Goal: Information Seeking & Learning: Learn about a topic

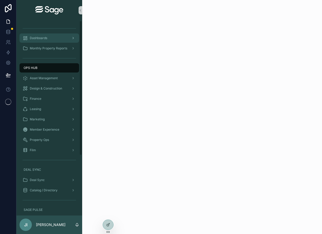
click at [67, 39] on div "Dashboards" at bounding box center [49, 38] width 53 height 8
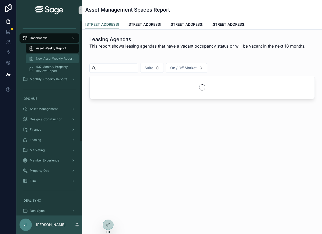
click at [61, 57] on span "New Asset Weekly Report" at bounding box center [54, 59] width 37 height 4
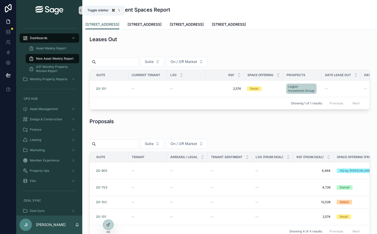
click at [81, 11] on icon "scrollable content" at bounding box center [81, 10] width 4 height 4
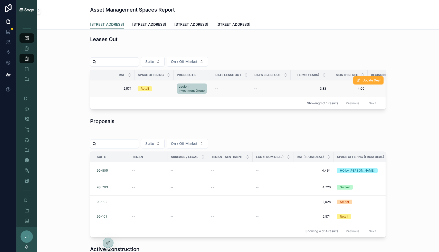
scroll to position [0, 121]
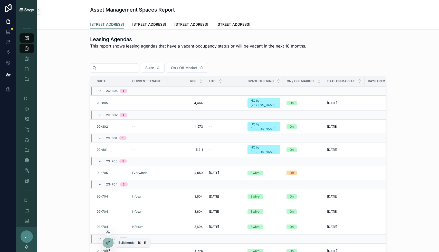
click at [109, 233] on icon at bounding box center [108, 243] width 4 height 4
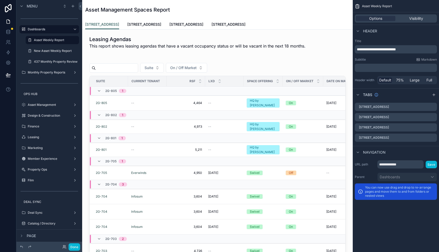
click at [280, 64] on div "scrollable content" at bounding box center [217, 161] width 262 height 212
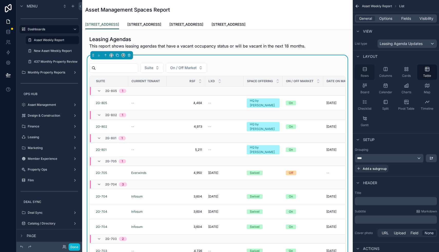
click at [322, 68] on icon "scrollable content" at bounding box center [364, 69] width 5 height 5
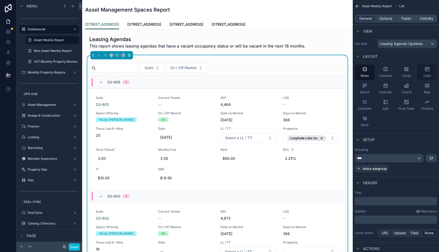
click at [322, 70] on icon "scrollable content" at bounding box center [427, 69] width 4 height 4
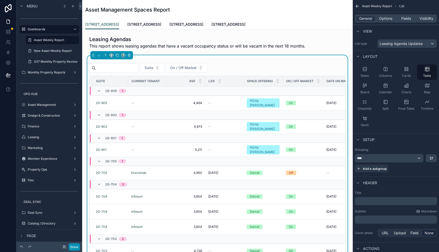
click at [77, 233] on button "Done" at bounding box center [75, 246] width 12 height 7
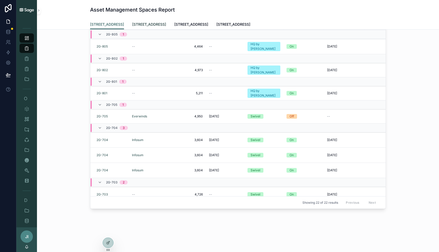
click at [150, 25] on span "[STREET_ADDRESS]" at bounding box center [149, 24] width 34 height 5
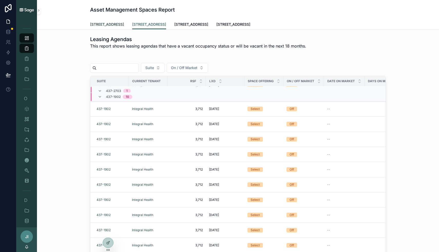
click at [103, 24] on span "[STREET_ADDRESS]" at bounding box center [107, 24] width 34 height 5
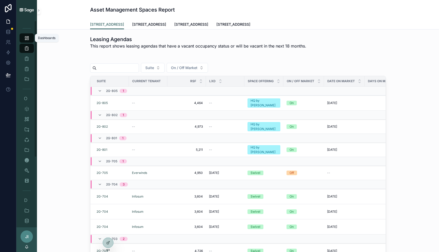
click at [27, 37] on icon "scrollable content" at bounding box center [26, 37] width 5 height 5
click at [38, 10] on icon "scrollable content" at bounding box center [39, 10] width 4 height 4
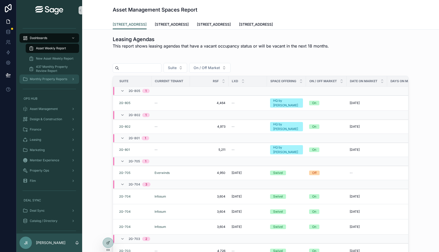
click at [54, 79] on span "Monthly Property Reports" at bounding box center [48, 79] width 37 height 4
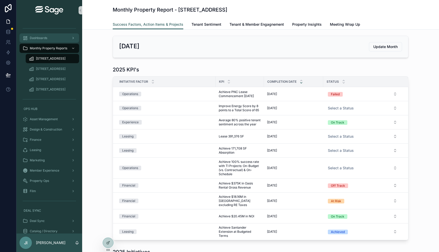
click at [60, 40] on div "Dashboards" at bounding box center [49, 38] width 53 height 8
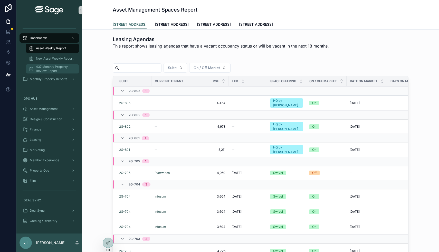
click at [54, 65] on span "437 Monthly Property Review Report" at bounding box center [55, 69] width 38 height 8
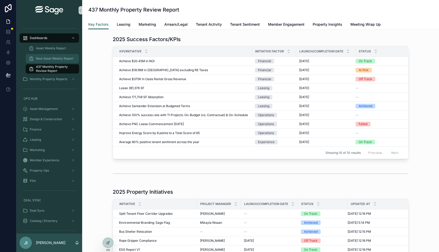
click at [56, 59] on span "New Asset Weekly Report" at bounding box center [54, 59] width 37 height 4
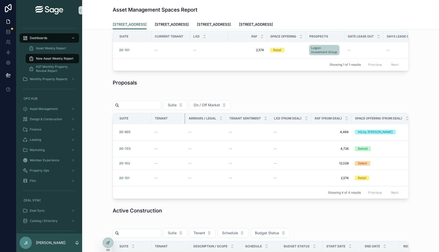
drag, startPoint x: 189, startPoint y: 118, endPoint x: 185, endPoint y: 118, distance: 4.6
click at [185, 118] on div "scrollable content" at bounding box center [185, 118] width 2 height 10
click at [105, 242] on div at bounding box center [108, 243] width 10 height 10
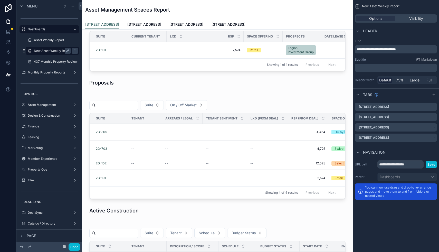
click at [74, 51] on icon "scrollable content" at bounding box center [75, 51] width 4 height 4
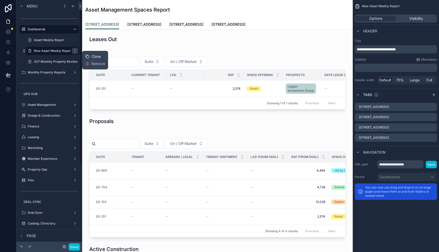
click at [87, 57] on icon at bounding box center [87, 56] width 4 height 4
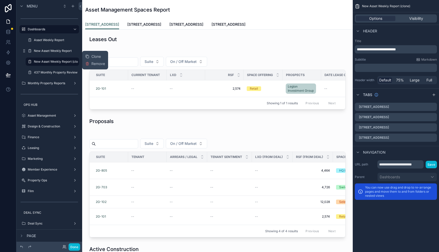
click at [274, 10] on div "Asset Management Spaces Report" at bounding box center [217, 9] width 265 height 7
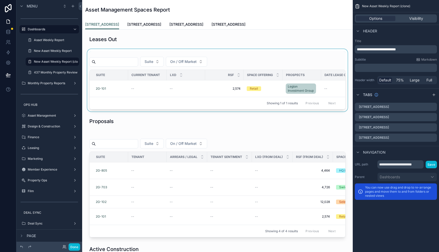
click at [188, 85] on div "scrollable content" at bounding box center [217, 80] width 262 height 62
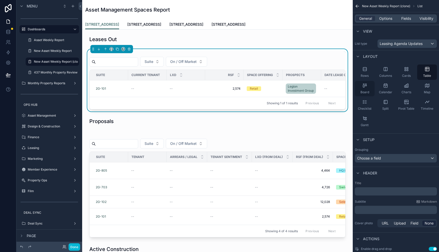
click at [365, 83] on icon "scrollable content" at bounding box center [364, 85] width 5 height 5
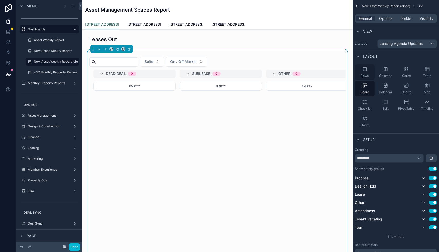
click at [366, 71] on icon "scrollable content" at bounding box center [364, 69] width 5 height 5
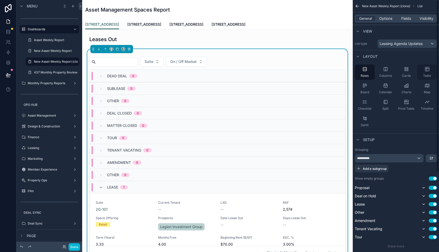
click at [429, 71] on icon "scrollable content" at bounding box center [427, 69] width 5 height 5
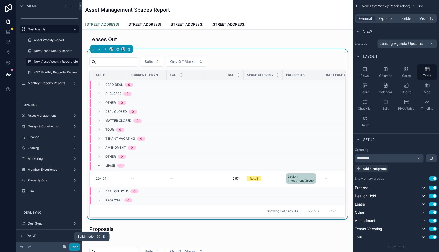
click at [74, 247] on button "Done" at bounding box center [75, 246] width 12 height 7
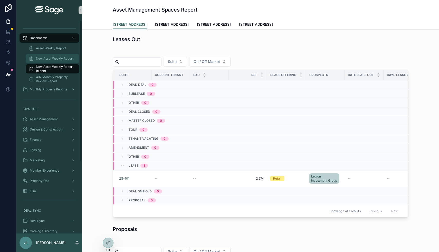
click at [62, 55] on div "New Asset Weekly Report" at bounding box center [52, 58] width 47 height 8
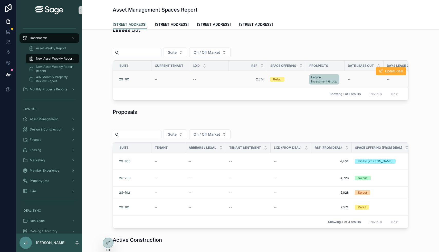
scroll to position [7, 0]
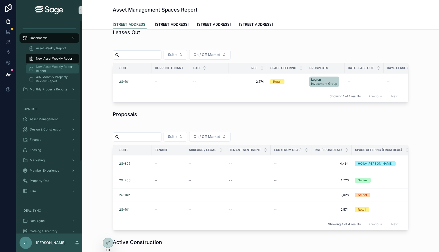
click at [65, 65] on span "New Asset Weekly Report (clone)" at bounding box center [55, 69] width 38 height 8
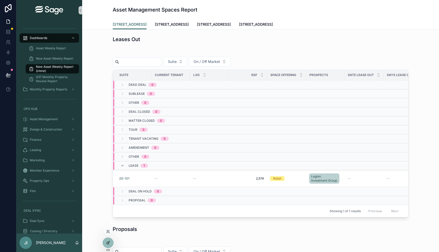
click at [107, 242] on icon at bounding box center [108, 243] width 4 height 4
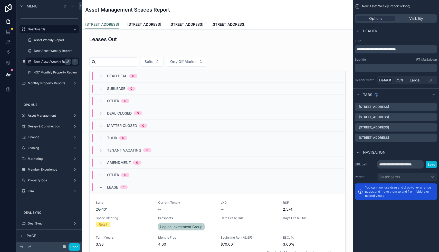
click at [75, 62] on icon "scrollable content" at bounding box center [75, 62] width 4 height 4
click at [96, 74] on span "Remove" at bounding box center [98, 74] width 14 height 5
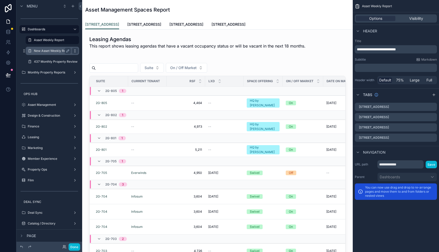
click at [75, 51] on icon "scrollable content" at bounding box center [75, 51] width 0 height 0
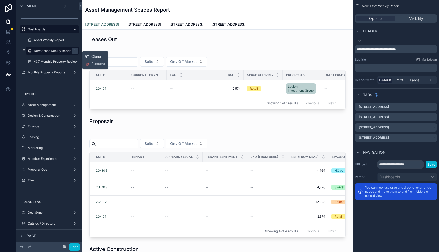
click at [87, 58] on icon at bounding box center [88, 57] width 2 height 2
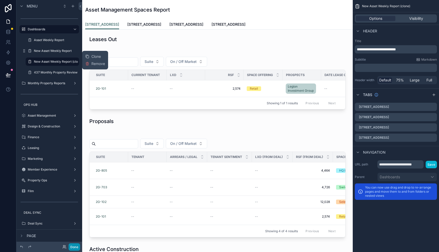
click at [77, 246] on button "Done" at bounding box center [75, 246] width 12 height 7
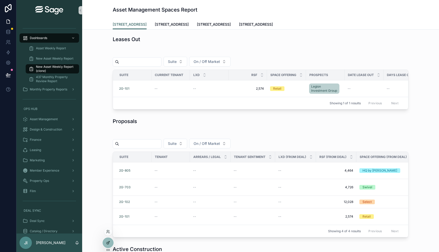
click at [104, 242] on div at bounding box center [108, 243] width 10 height 10
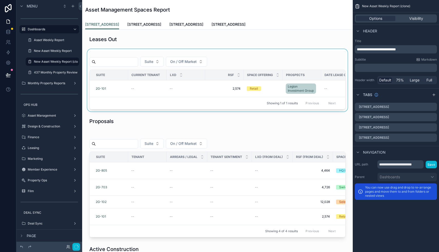
click at [202, 90] on div "scrollable content" at bounding box center [217, 80] width 262 height 62
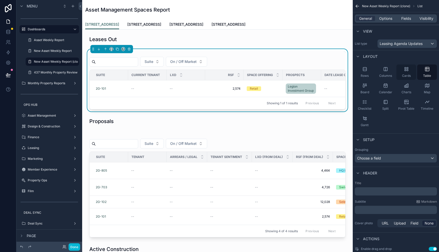
click at [407, 67] on icon "scrollable content" at bounding box center [407, 67] width 1 height 1
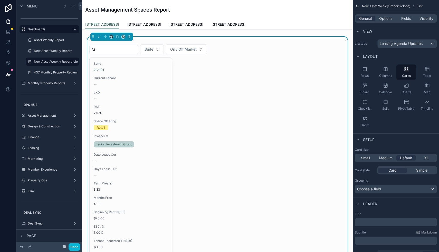
scroll to position [13, 0]
click at [425, 158] on span "XL" at bounding box center [426, 157] width 5 height 5
click at [407, 158] on span "Default" at bounding box center [406, 157] width 12 height 5
click at [418, 169] on span "Simple" at bounding box center [421, 170] width 11 height 5
click at [392, 170] on span "Card" at bounding box center [393, 170] width 8 height 5
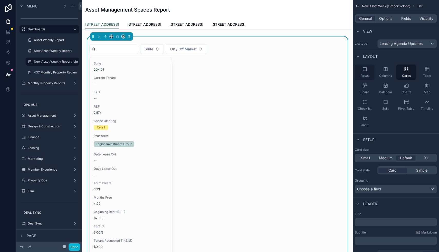
click at [368, 73] on div "Rows" at bounding box center [365, 71] width 20 height 15
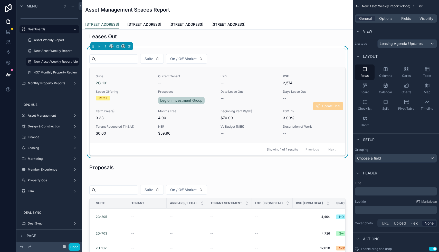
scroll to position [14, 0]
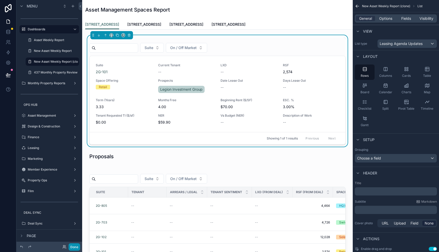
click at [77, 245] on button "Done" at bounding box center [75, 246] width 12 height 7
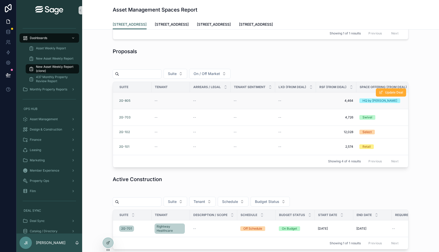
scroll to position [125, 0]
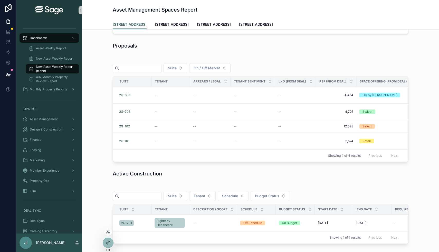
click at [107, 243] on icon at bounding box center [108, 243] width 4 height 4
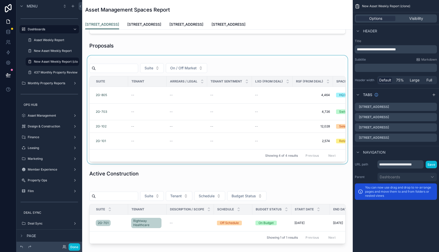
click at [220, 110] on div "scrollable content" at bounding box center [217, 109] width 262 height 108
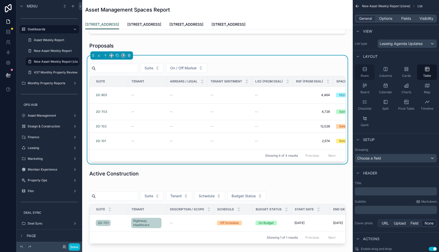
click at [365, 72] on div "Rows" at bounding box center [365, 71] width 20 height 15
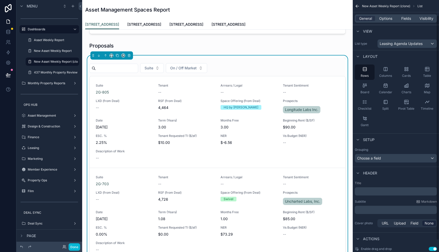
scroll to position [24, 0]
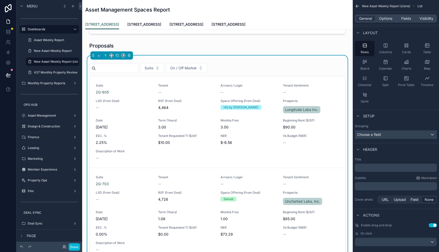
click at [384, 133] on div "Choose a field" at bounding box center [396, 134] width 82 height 8
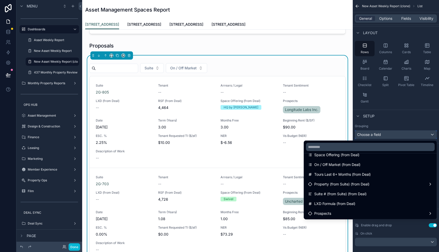
scroll to position [212, 0]
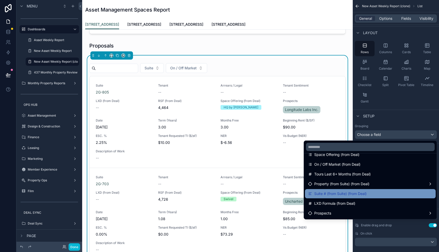
click at [372, 192] on div "Suite # (from Suite) (from Deal)" at bounding box center [370, 194] width 125 height 6
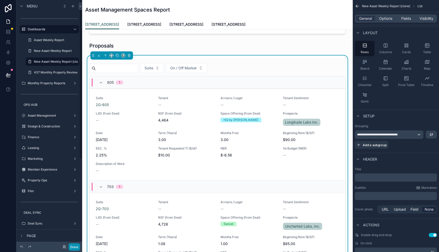
click at [76, 245] on button "Done" at bounding box center [75, 246] width 12 height 7
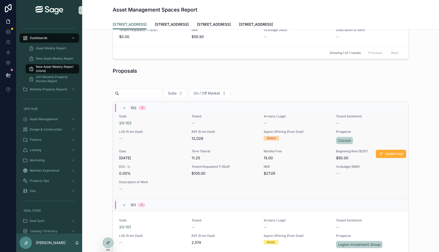
scroll to position [217, 0]
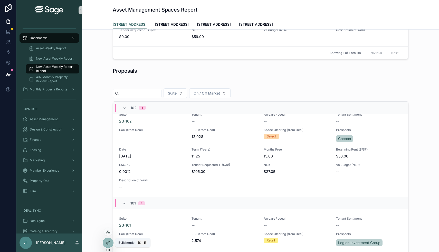
click at [106, 243] on div at bounding box center [108, 243] width 10 height 10
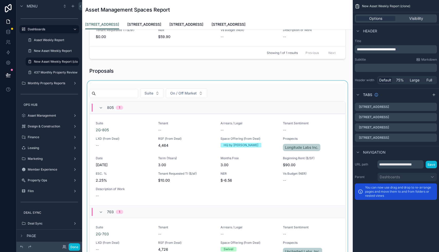
click at [277, 116] on div "scrollable content" at bounding box center [217, 187] width 262 height 212
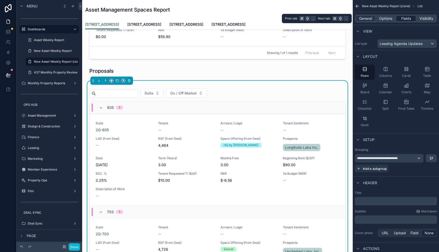
click at [404, 17] on span "Fields" at bounding box center [406, 18] width 10 height 5
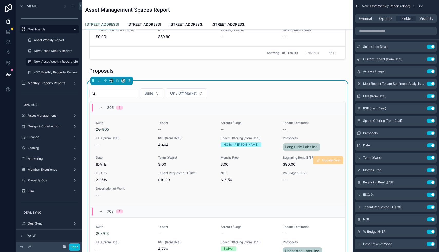
scroll to position [0, 0]
click at [74, 245] on button "Done" at bounding box center [75, 246] width 12 height 7
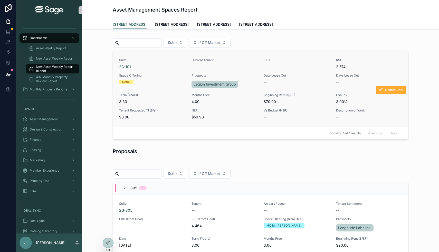
scroll to position [20, 0]
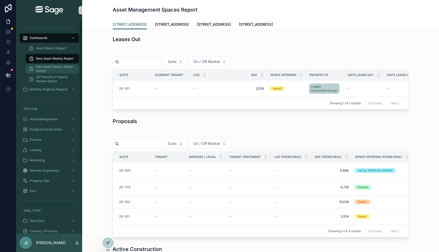
click at [71, 67] on span "New Asset Weekly Report (clone)" at bounding box center [55, 69] width 38 height 8
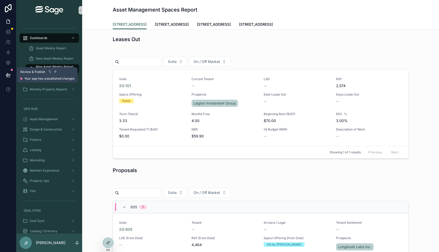
click at [10, 74] on icon at bounding box center [8, 74] width 4 height 3
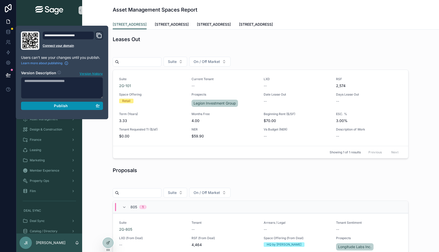
click at [67, 104] on span "Publish" at bounding box center [61, 106] width 14 height 5
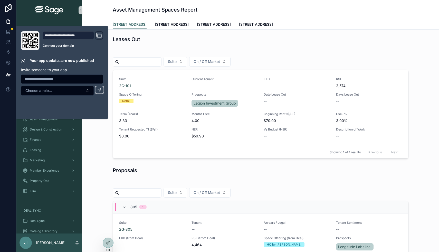
click at [104, 6] on div "Asset Management Spaces Report [GEOGRAPHIC_DATA] [GEOGRAPHIC_DATA] [STREET_ADDR…" at bounding box center [260, 15] width 357 height 30
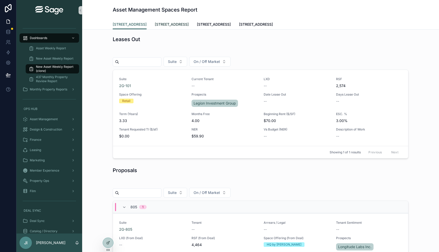
click at [167, 24] on span "[STREET_ADDRESS]" at bounding box center [172, 24] width 34 height 5
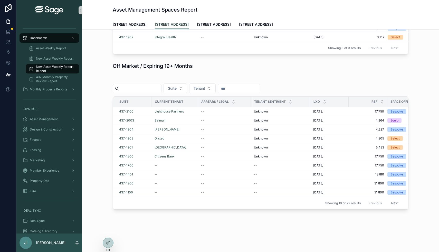
scroll to position [544, 0]
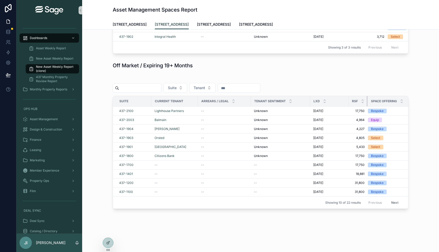
drag, startPoint x: 387, startPoint y: 100, endPoint x: 367, endPoint y: 99, distance: 19.5
click at [367, 99] on div "scrollable content" at bounding box center [368, 101] width 2 height 10
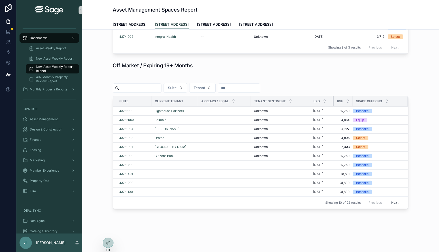
drag, startPoint x: 348, startPoint y: 100, endPoint x: 333, endPoint y: 100, distance: 14.9
click at [333, 100] on div "scrollable content" at bounding box center [334, 101] width 2 height 10
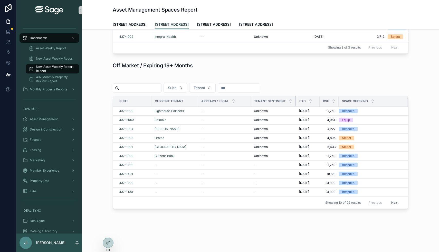
drag, startPoint x: 310, startPoint y: 101, endPoint x: 295, endPoint y: 101, distance: 14.4
click at [295, 101] on div "scrollable content" at bounding box center [296, 101] width 2 height 10
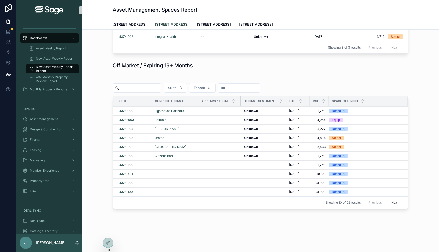
drag, startPoint x: 250, startPoint y: 102, endPoint x: 240, endPoint y: 102, distance: 10.3
click at [240, 102] on div "scrollable content" at bounding box center [241, 101] width 2 height 10
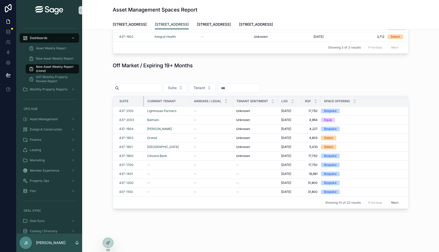
drag, startPoint x: 151, startPoint y: 101, endPoint x: 143, endPoint y: 101, distance: 7.4
click at [143, 101] on div "scrollable content" at bounding box center [144, 101] width 2 height 10
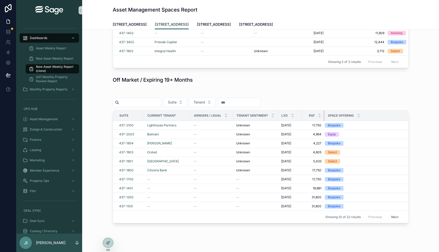
click at [324, 116] on div "scrollable content" at bounding box center [325, 115] width 2 height 10
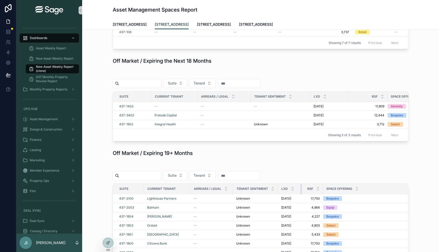
scroll to position [454, 0]
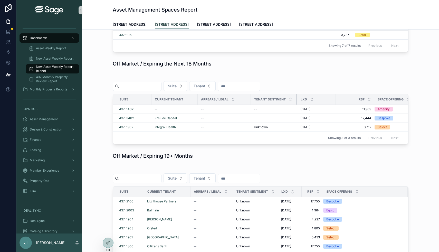
drag, startPoint x: 310, startPoint y: 99, endPoint x: 297, endPoint y: 99, distance: 13.4
click at [297, 99] on div "scrollable content" at bounding box center [297, 99] width 2 height 10
drag, startPoint x: 334, startPoint y: 98, endPoint x: 320, endPoint y: 100, distance: 14.5
click at [320, 100] on div "LXD" at bounding box center [316, 100] width 38 height 10
drag, startPoint x: 373, startPoint y: 98, endPoint x: 359, endPoint y: 98, distance: 14.4
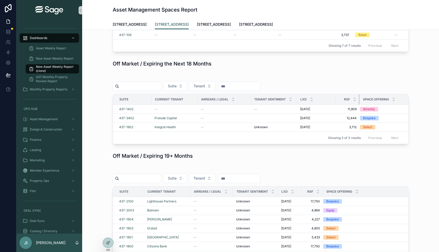
click at [359, 98] on div "scrollable content" at bounding box center [360, 99] width 2 height 10
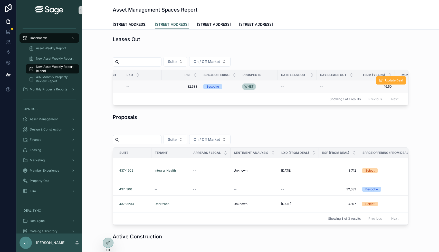
scroll to position [0, 0]
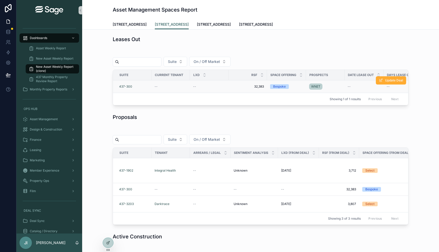
click at [135, 86] on div "437-300" at bounding box center [133, 87] width 29 height 4
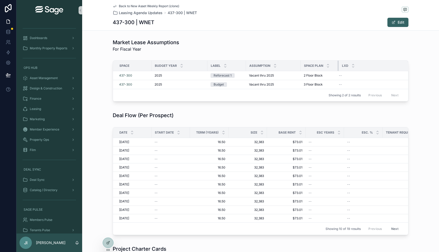
drag, startPoint x: 346, startPoint y: 67, endPoint x: 332, endPoint y: 67, distance: 13.9
click at [332, 67] on th "Space Plan" at bounding box center [320, 66] width 38 height 11
drag, startPoint x: 300, startPoint y: 67, endPoint x: 282, endPoint y: 66, distance: 18.0
click at [282, 66] on div "scrollable content" at bounding box center [283, 66] width 2 height 10
drag, startPoint x: 207, startPoint y: 66, endPoint x: 178, endPoint y: 66, distance: 28.8
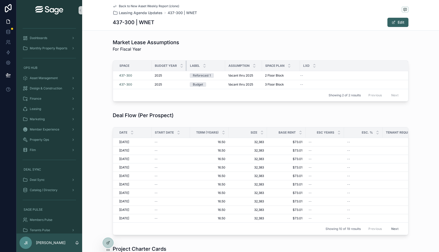
click at [178, 66] on th "Budget Year" at bounding box center [169, 66] width 35 height 11
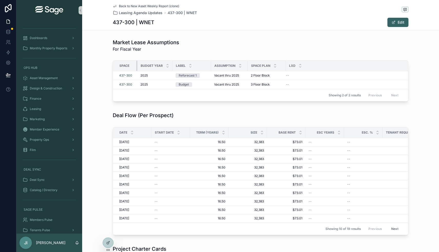
drag, startPoint x: 151, startPoint y: 66, endPoint x: 137, endPoint y: 66, distance: 14.1
click at [137, 66] on div "scrollable content" at bounding box center [137, 66] width 2 height 10
drag, startPoint x: 285, startPoint y: 65, endPoint x: 282, endPoint y: 65, distance: 3.1
click at [282, 65] on div "scrollable content" at bounding box center [283, 66] width 2 height 10
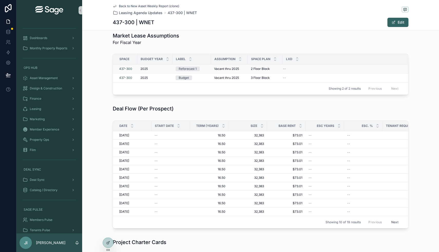
scroll to position [7, 0]
click at [283, 58] on div "scrollable content" at bounding box center [284, 58] width 2 height 10
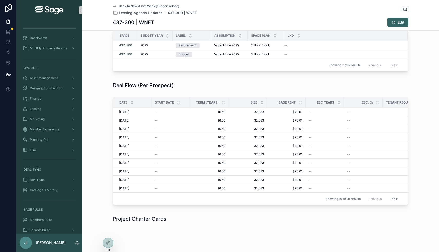
scroll to position [32, 0]
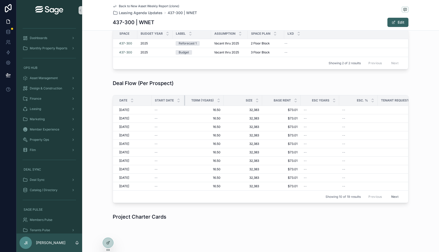
drag, startPoint x: 189, startPoint y: 100, endPoint x: 184, endPoint y: 100, distance: 5.1
click at [184, 100] on div "scrollable content" at bounding box center [185, 100] width 2 height 10
drag, startPoint x: 222, startPoint y: 99, endPoint x: 209, endPoint y: 99, distance: 13.6
click at [209, 99] on th "Term (Years)" at bounding box center [203, 100] width 36 height 11
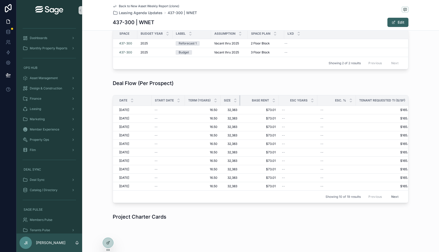
drag, startPoint x: 258, startPoint y: 98, endPoint x: 237, endPoint y: 96, distance: 21.7
click at [237, 96] on th "Size" at bounding box center [231, 100] width 20 height 11
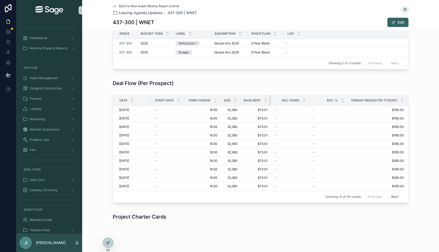
drag, startPoint x: 278, startPoint y: 99, endPoint x: 262, endPoint y: 99, distance: 15.9
click at [262, 99] on th "Base Rent" at bounding box center [255, 100] width 30 height 11
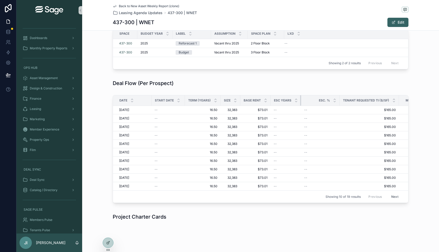
drag, startPoint x: 308, startPoint y: 100, endPoint x: 290, endPoint y: 100, distance: 18.0
click at [290, 100] on th "ESC Years" at bounding box center [286, 100] width 31 height 11
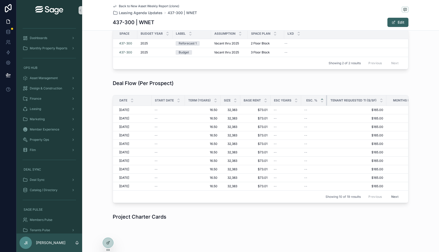
drag, startPoint x: 339, startPoint y: 98, endPoint x: 320, endPoint y: 98, distance: 18.7
click at [320, 98] on th "ESC. %" at bounding box center [314, 100] width 26 height 11
drag, startPoint x: 384, startPoint y: 99, endPoint x: 359, endPoint y: 100, distance: 24.7
click at [359, 100] on th "Tenant Requested TI ($/sf)" at bounding box center [354, 100] width 59 height 11
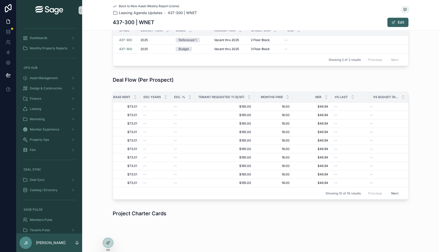
scroll to position [0, 0]
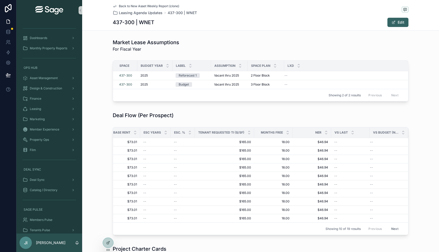
click at [158, 6] on span "Back to New Asset Weekly Report (clone)" at bounding box center [149, 6] width 60 height 4
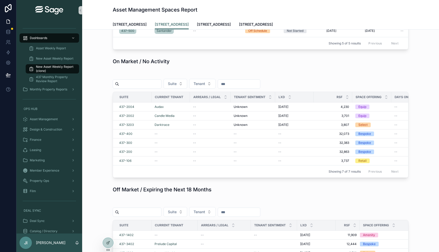
scroll to position [329, 0]
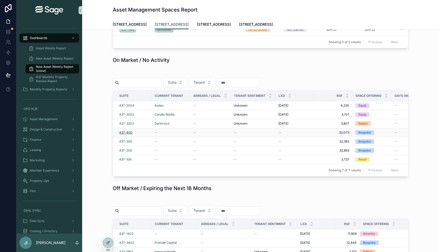
click at [127, 132] on span "437-400" at bounding box center [125, 132] width 13 height 4
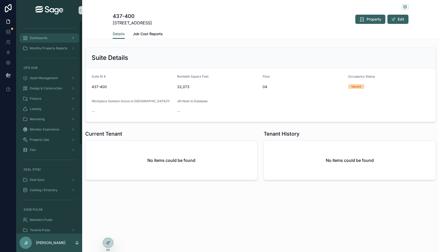
click at [66, 40] on div "Dashboards" at bounding box center [49, 38] width 53 height 8
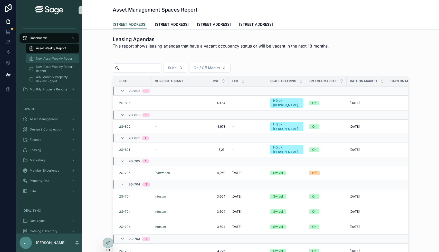
click at [67, 60] on span "New Asset Weekly Report" at bounding box center [54, 59] width 37 height 4
click at [66, 65] on span "New Asset Weekly Report (clone)" at bounding box center [55, 69] width 38 height 8
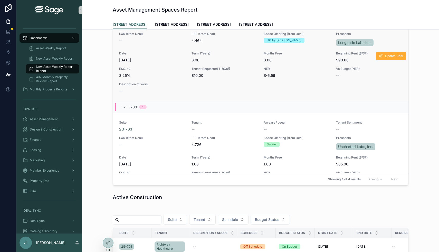
scroll to position [126, 0]
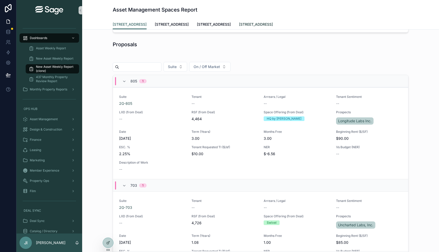
click at [247, 25] on span "[STREET_ADDRESS]" at bounding box center [256, 24] width 34 height 5
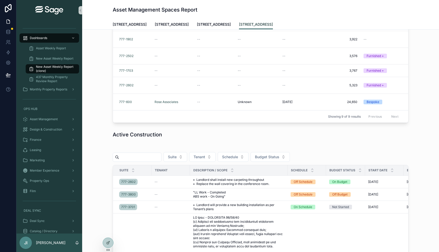
scroll to position [36, 0]
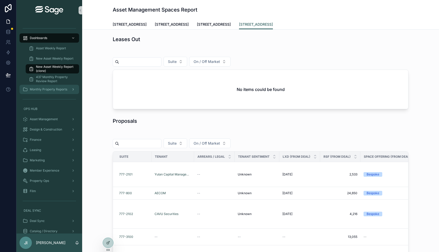
click at [59, 88] on span "Monthly Property Reports" at bounding box center [48, 89] width 37 height 4
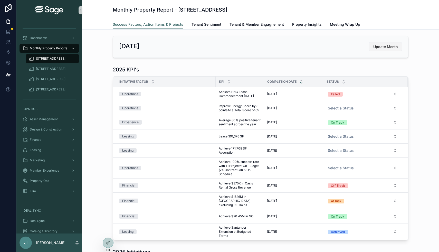
click at [373, 45] on button "Update Month" at bounding box center [385, 46] width 33 height 9
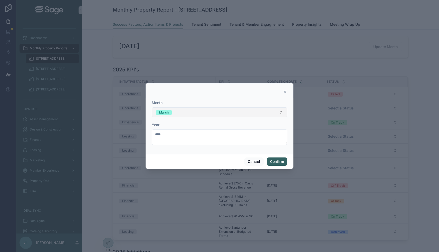
click at [244, 115] on button "March" at bounding box center [220, 112] width 136 height 10
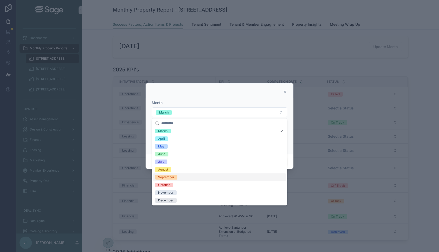
click at [217, 176] on div "September" at bounding box center [219, 177] width 133 height 8
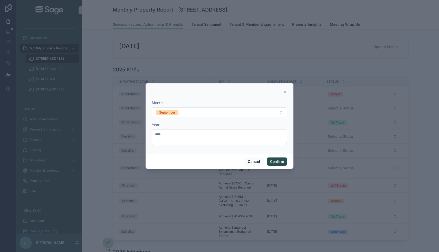
click at [276, 160] on button "Confirm" at bounding box center [277, 161] width 21 height 8
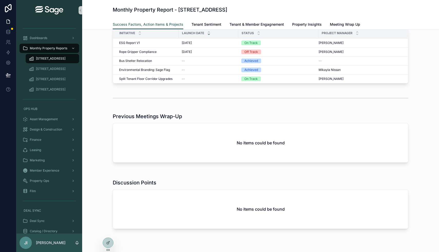
scroll to position [229, 0]
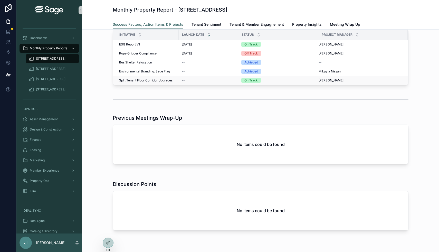
click at [255, 79] on div "On Track" at bounding box center [251, 80] width 13 height 5
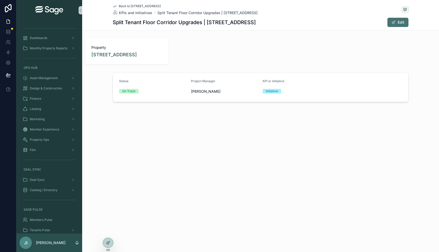
click at [399, 21] on button "Edit" at bounding box center [398, 22] width 21 height 9
click at [174, 92] on button "On Track" at bounding box center [153, 92] width 68 height 10
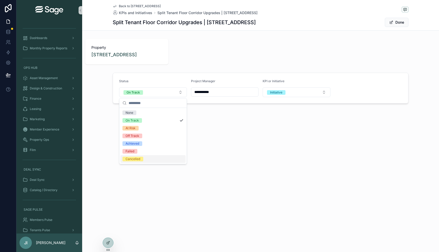
click at [220, 163] on div "**********" at bounding box center [260, 126] width 357 height 252
click at [398, 21] on button "Done" at bounding box center [397, 22] width 24 height 9
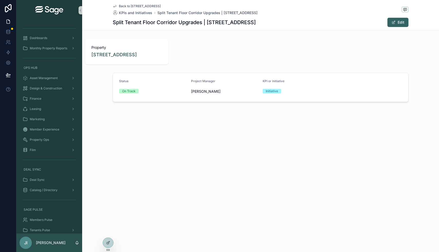
click at [147, 6] on span "Back to [STREET_ADDRESS]" at bounding box center [140, 6] width 42 height 4
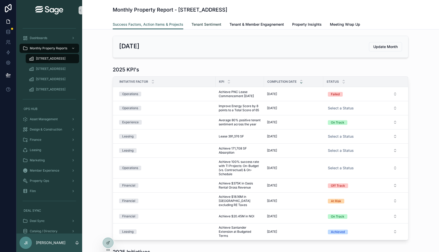
click at [205, 26] on span "Tenant Sentiment" at bounding box center [207, 24] width 30 height 5
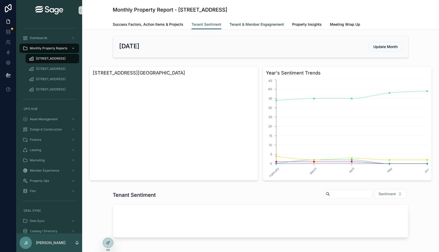
click at [259, 25] on span "Tenant & Member Engagnement" at bounding box center [257, 24] width 54 height 5
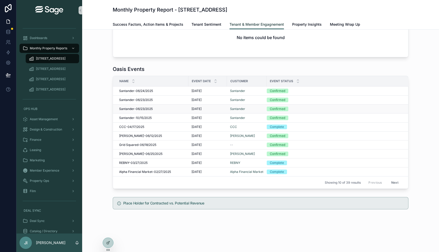
scroll to position [134, 0]
drag, startPoint x: 266, startPoint y: 80, endPoint x: 282, endPoint y: 80, distance: 15.4
click at [282, 80] on th "Event Status" at bounding box center [337, 81] width 141 height 11
drag, startPoint x: 266, startPoint y: 80, endPoint x: 274, endPoint y: 80, distance: 8.2
click at [275, 80] on th "Event Status" at bounding box center [337, 81] width 141 height 11
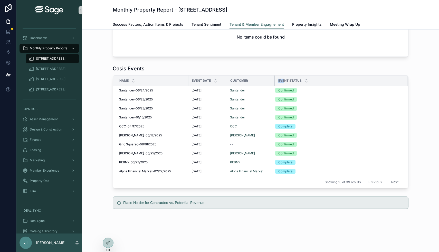
drag, startPoint x: 266, startPoint y: 80, endPoint x: 275, endPoint y: 80, distance: 9.5
click at [275, 80] on tr "Name Event Date Customer Event Status" at bounding box center [260, 81] width 295 height 11
click at [326, 66] on div "Oasis Events" at bounding box center [261, 68] width 296 height 7
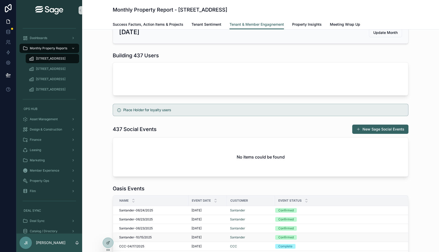
scroll to position [0, 0]
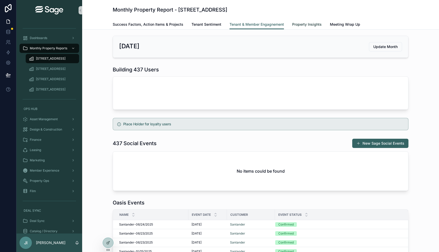
click at [297, 27] on link "Property Insights" at bounding box center [307, 25] width 30 height 10
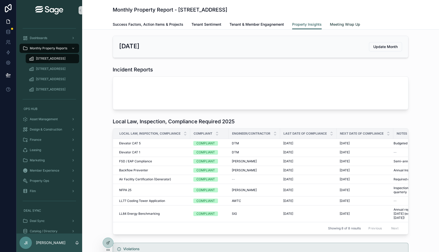
click at [343, 22] on span "Meeting Wrap Up" at bounding box center [345, 24] width 30 height 5
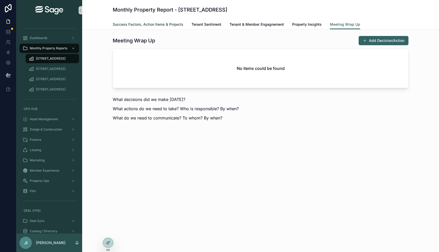
click at [160, 27] on link "Success Factors, Action Items & Projects" at bounding box center [148, 25] width 71 height 10
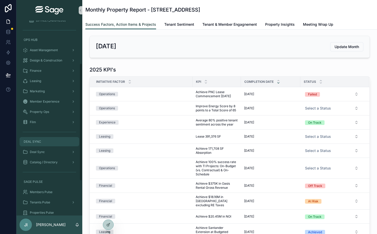
scroll to position [72, 0]
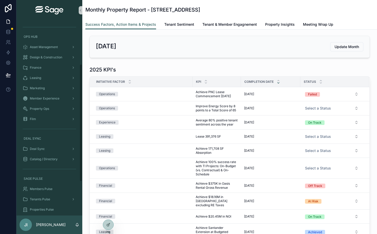
click at [55, 124] on div "scrollable content" at bounding box center [49, 128] width 66 height 9
click at [57, 118] on div "Film" at bounding box center [49, 119] width 53 height 8
